Goal: Use online tool/utility: Utilize a website feature to perform a specific function

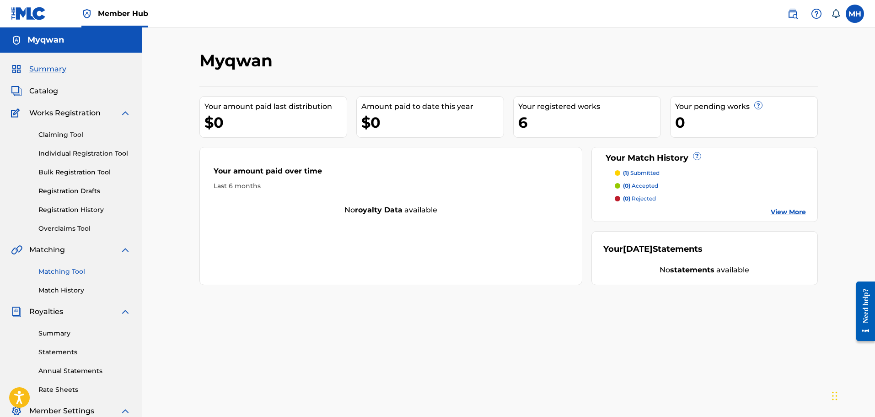
click at [63, 276] on link "Matching Tool" at bounding box center [84, 272] width 92 height 10
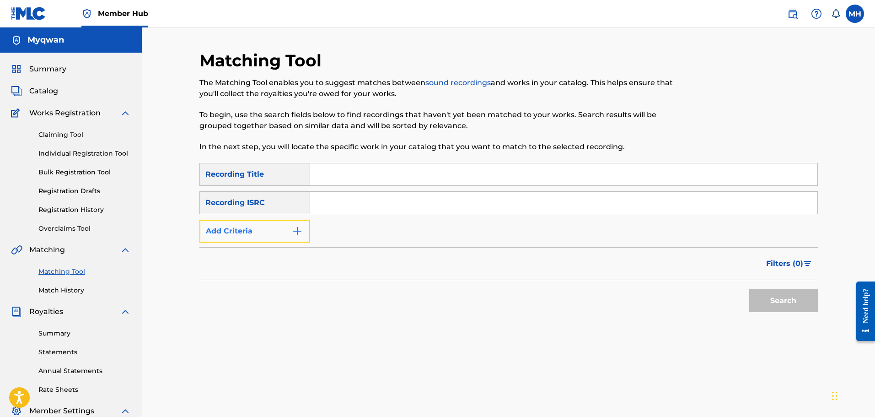
click at [267, 231] on button "Add Criteria" at bounding box center [254, 231] width 111 height 23
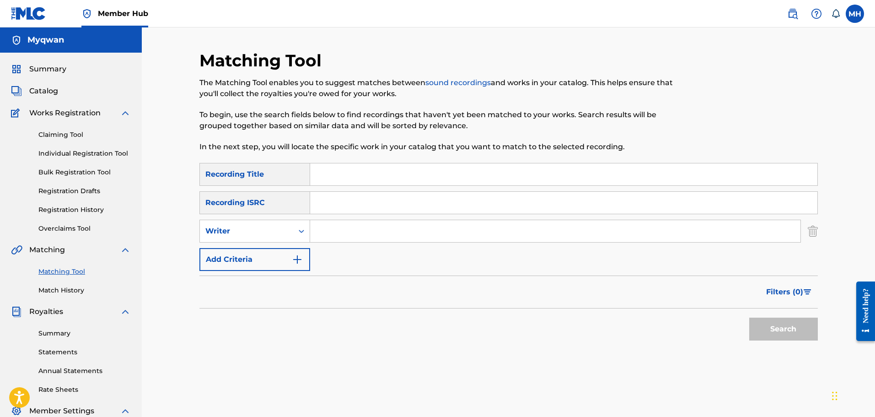
click at [328, 232] on input "Search Form" at bounding box center [555, 231] width 490 height 22
type input "myqwan"
click at [749, 317] on button "Search" at bounding box center [783, 328] width 69 height 23
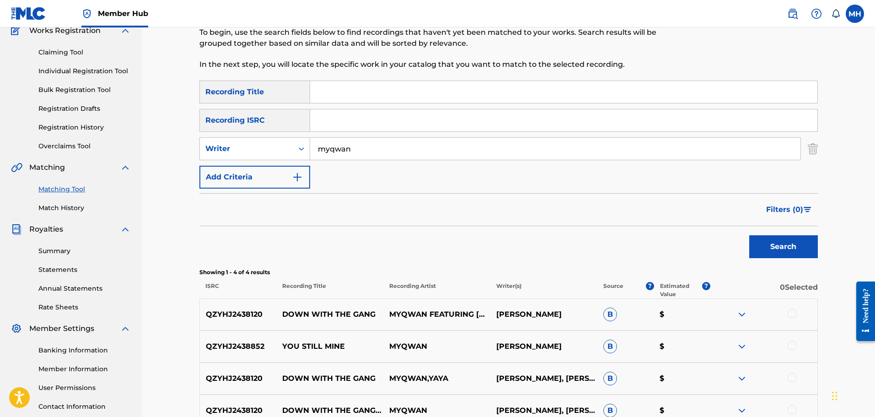
scroll to position [62, 0]
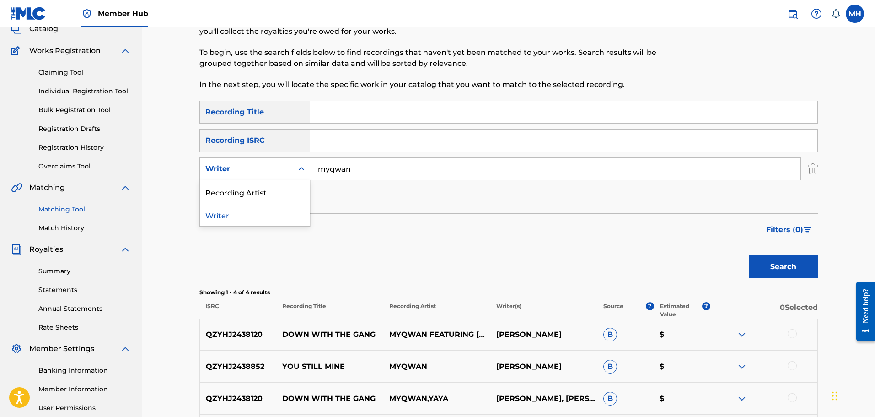
click at [294, 174] on div "Search Form" at bounding box center [301, 169] width 16 height 16
click at [276, 190] on div "Recording Artist" at bounding box center [255, 191] width 110 height 23
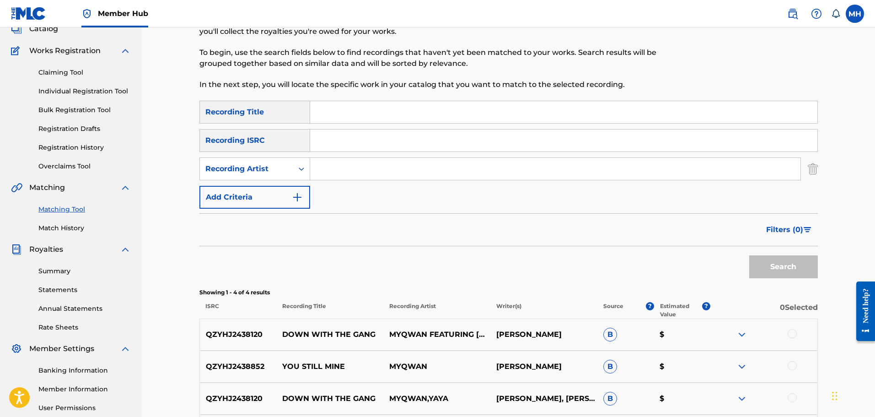
click at [407, 168] on input "Search Form" at bounding box center [555, 169] width 490 height 22
type input "myqwan"
click at [749, 255] on button "Search" at bounding box center [783, 266] width 69 height 23
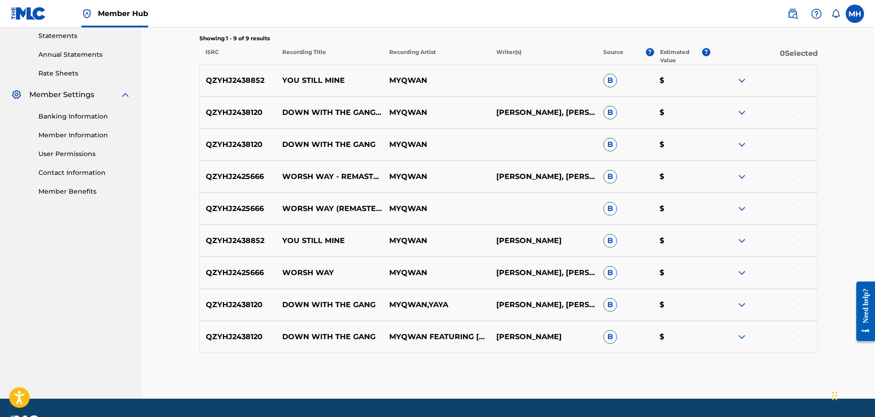
scroll to position [316, 0]
click at [741, 139] on img at bounding box center [741, 144] width 11 height 11
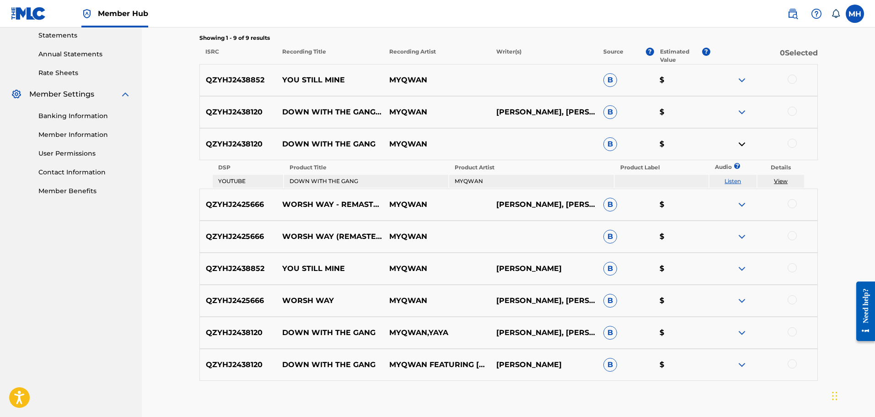
click at [737, 106] on div "QZYHJ2438120 DOWN WITH THE GANG (FEAT. YAYA) MYQWAN [PERSON_NAME], [PERSON_NAME…" at bounding box center [508, 112] width 618 height 32
click at [738, 108] on img at bounding box center [741, 112] width 11 height 11
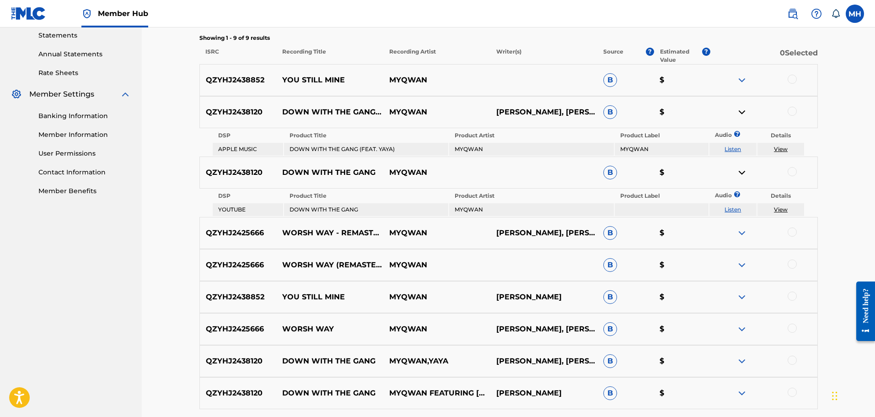
click at [745, 363] on img at bounding box center [741, 360] width 11 height 11
